Goal: Task Accomplishment & Management: Use online tool/utility

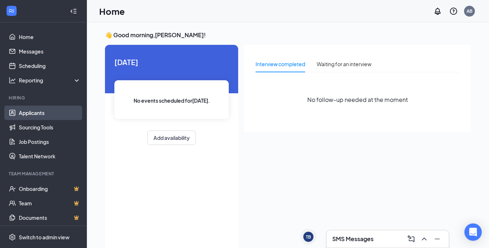
click at [47, 115] on link "Applicants" at bounding box center [50, 113] width 62 height 14
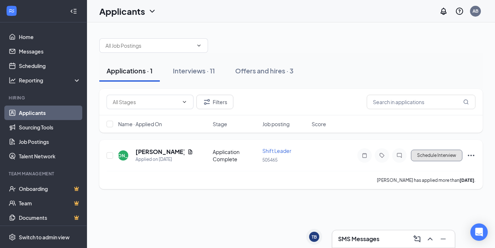
click at [427, 154] on button "Schedule Interview" at bounding box center [436, 156] width 51 height 12
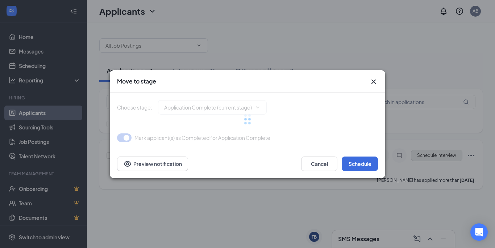
type input "Onsite Interview (next stage)"
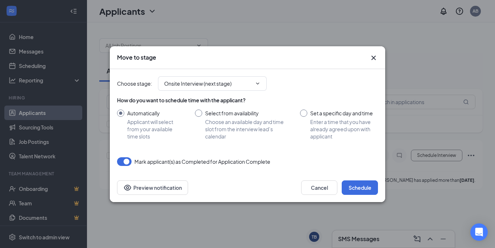
click at [311, 116] on input "Set a specific day and time Enter a time that you have already agreed upon with…" at bounding box center [339, 125] width 78 height 30
radio input "true"
radio input "false"
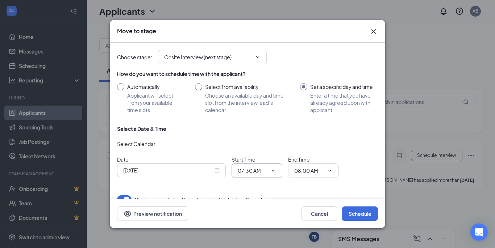
click at [274, 172] on icon "ChevronDown" at bounding box center [273, 171] width 6 height 6
click at [258, 170] on input "07:30 AM" at bounding box center [252, 171] width 30 height 8
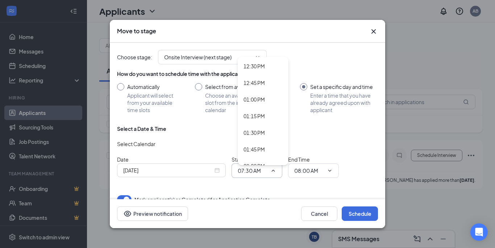
scroll to position [831, 0]
click at [262, 67] on div "12:30 PM" at bounding box center [253, 67] width 21 height 8
type input "12:30 PM"
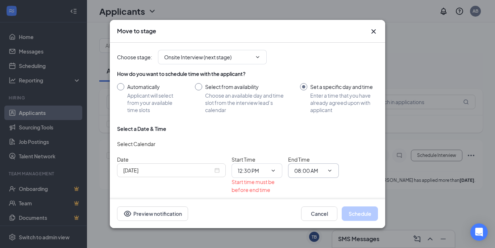
click at [332, 170] on span "08:00 AM" at bounding box center [313, 171] width 51 height 14
click at [329, 170] on icon "ChevronDown" at bounding box center [330, 171] width 6 height 6
click at [318, 172] on input "08:00 AM" at bounding box center [309, 171] width 30 height 8
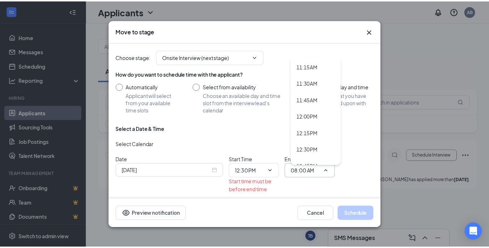
scroll to position [758, 0]
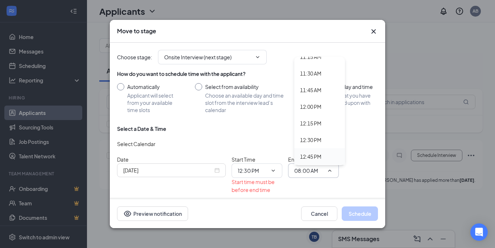
click at [328, 155] on div "12:45 PM" at bounding box center [319, 157] width 39 height 8
type input "12:45 PM"
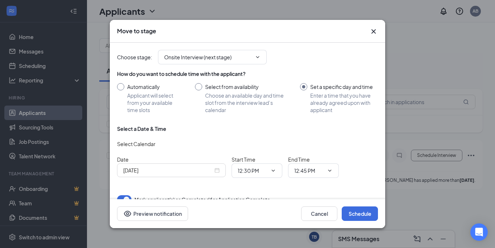
click at [335, 186] on div "Choose stage : Onsite Interview (next stage) How do you want to schedule time w…" at bounding box center [247, 123] width 261 height 161
click at [348, 212] on button "Schedule" at bounding box center [359, 214] width 36 height 14
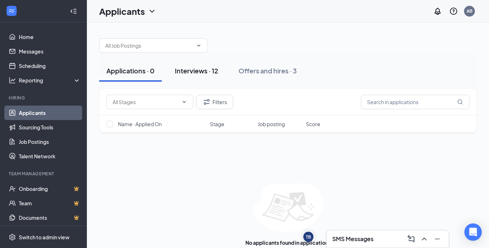
click at [206, 68] on div "Interviews · 12" at bounding box center [196, 70] width 43 height 9
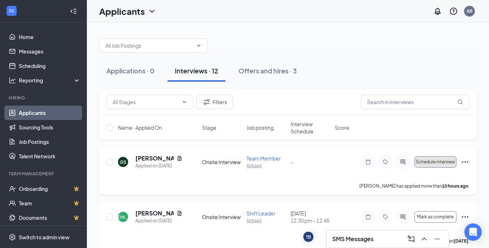
click at [435, 165] on button "Schedule interview" at bounding box center [436, 162] width 42 height 12
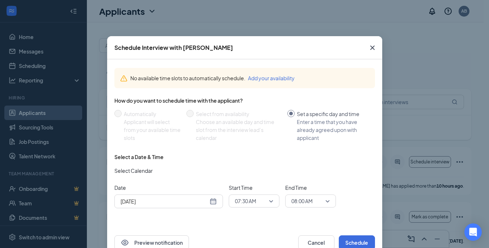
click at [269, 204] on span "07:30 AM" at bounding box center [254, 201] width 38 height 11
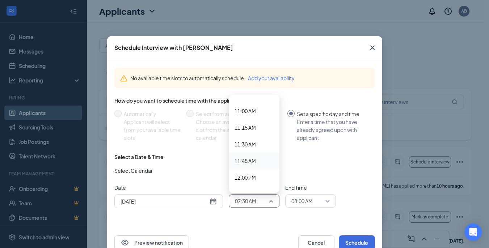
click at [248, 162] on span "11:45 AM" at bounding box center [245, 161] width 21 height 8
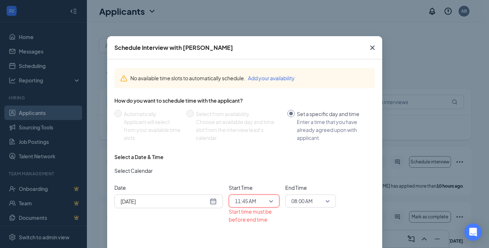
click at [326, 201] on span "08:00 AM" at bounding box center [310, 201] width 38 height 11
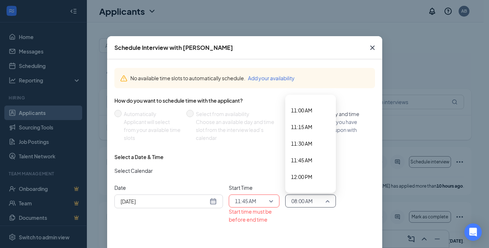
scroll to position [733, 0]
click at [307, 175] on span "12:00 PM" at bounding box center [301, 173] width 21 height 8
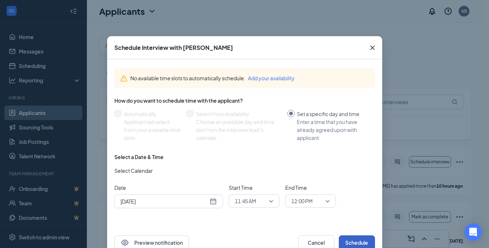
click at [354, 240] on button "Schedule" at bounding box center [357, 243] width 36 height 14
